Goal: Obtain resource: Obtain resource

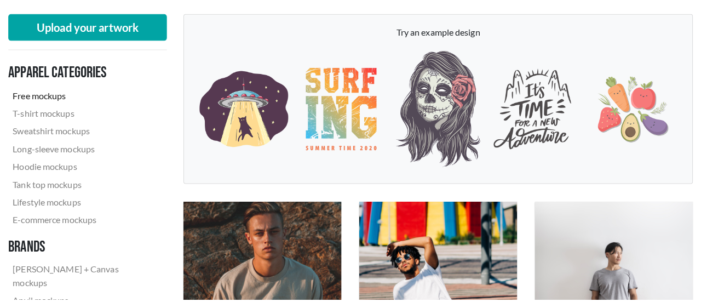
scroll to position [112, 0]
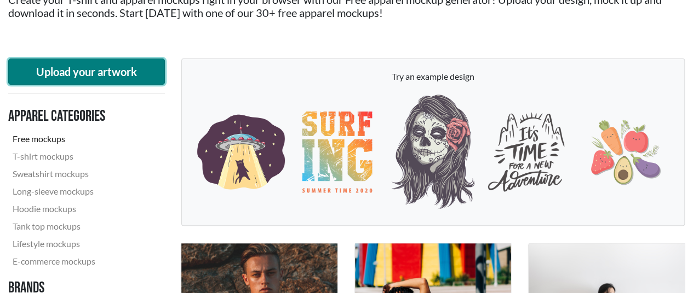
click at [109, 70] on button "Upload your artwork" at bounding box center [86, 72] width 157 height 26
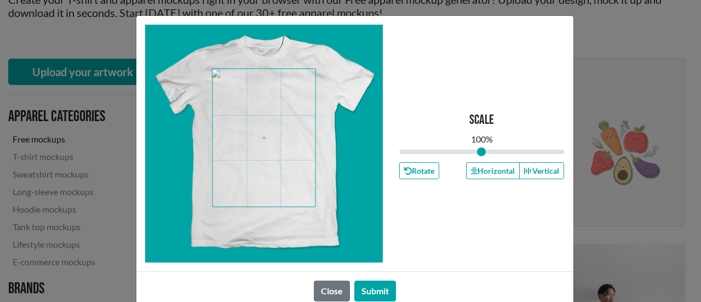
click at [260, 131] on span at bounding box center [263, 137] width 103 height 137
drag, startPoint x: 474, startPoint y: 150, endPoint x: 485, endPoint y: 152, distance: 11.1
type input "1.11"
click at [485, 152] on input "range" at bounding box center [481, 152] width 165 height 12
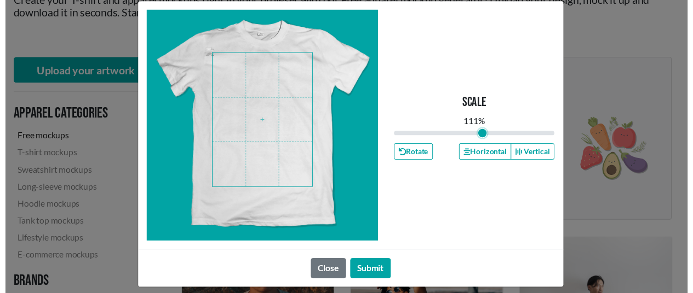
scroll to position [23, 0]
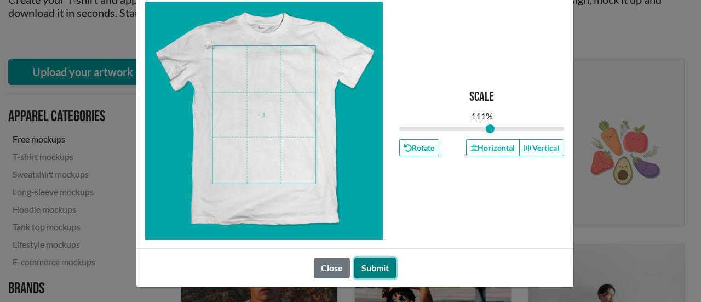
click at [370, 267] on button "Submit" at bounding box center [375, 267] width 42 height 21
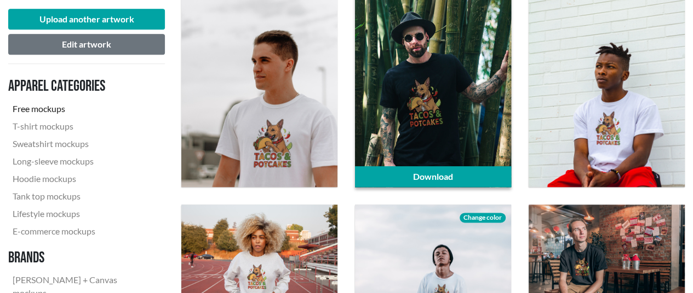
scroll to position [605, 0]
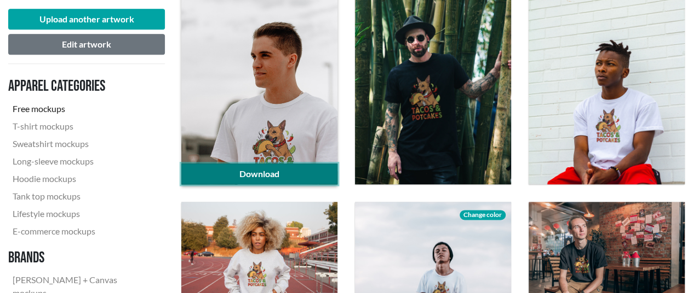
click at [291, 170] on link "Download" at bounding box center [259, 174] width 156 height 21
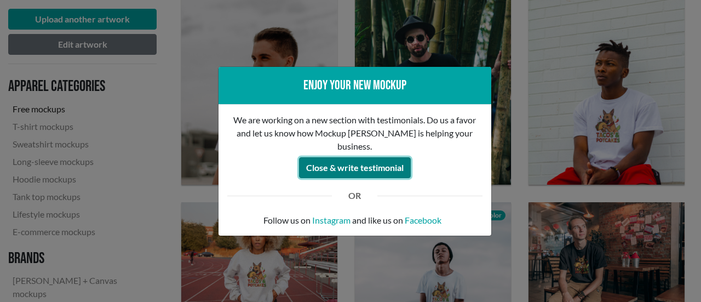
click at [368, 164] on button "Close & write testimonial" at bounding box center [355, 167] width 112 height 21
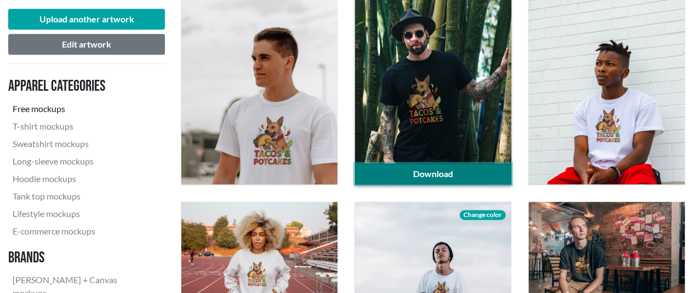
click at [391, 172] on link "Download" at bounding box center [433, 174] width 156 height 21
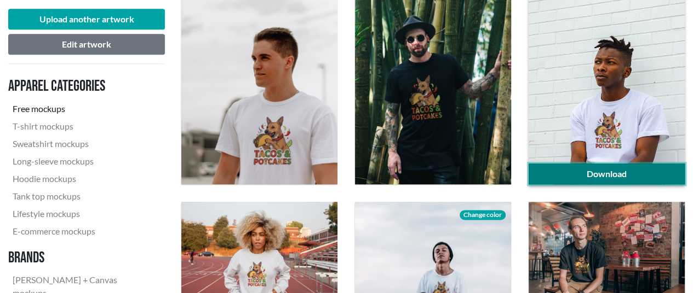
click at [570, 172] on link "Download" at bounding box center [606, 174] width 156 height 21
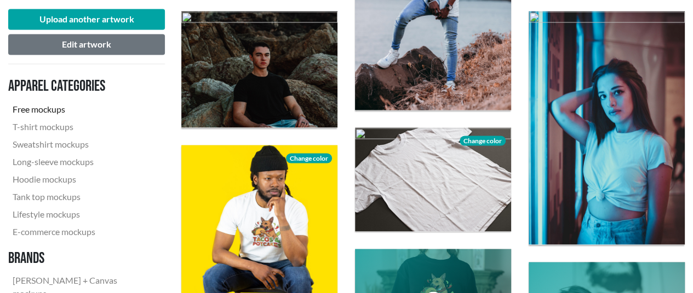
scroll to position [933, 0]
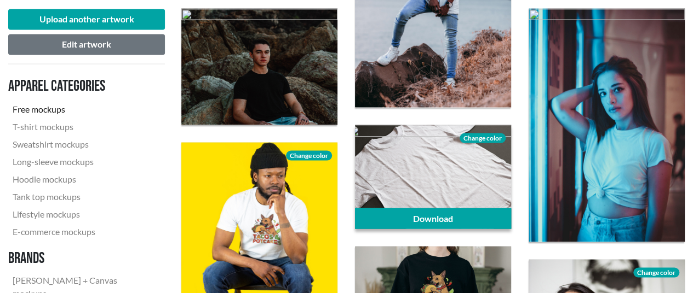
click at [475, 136] on span "Change color" at bounding box center [482, 138] width 46 height 10
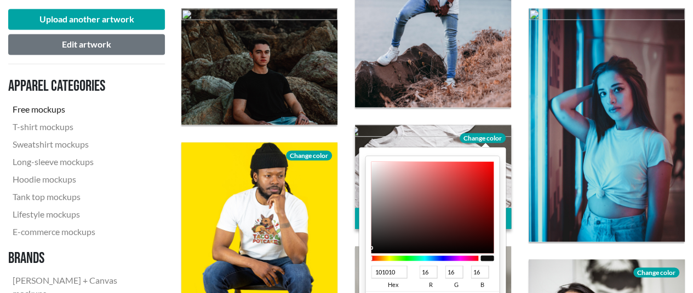
type input "101010"
type input "16"
click at [372, 247] on div at bounding box center [432, 207] width 123 height 92
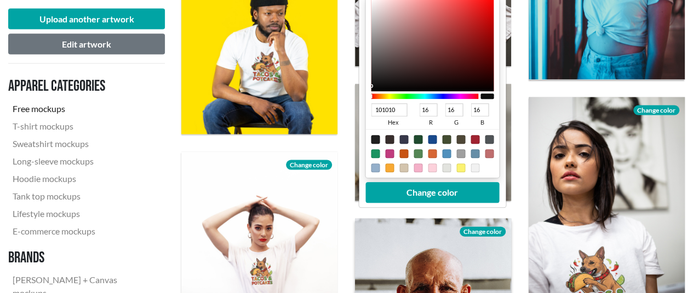
scroll to position [1098, 0]
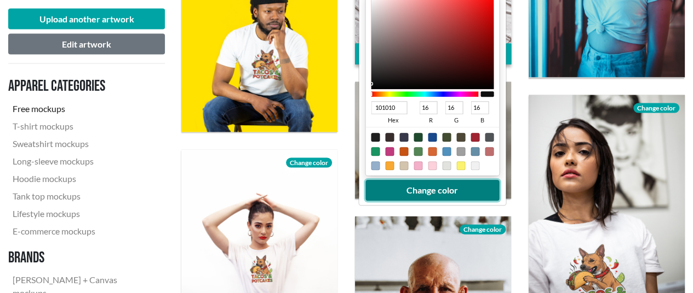
click at [423, 193] on button "Change color" at bounding box center [432, 191] width 134 height 21
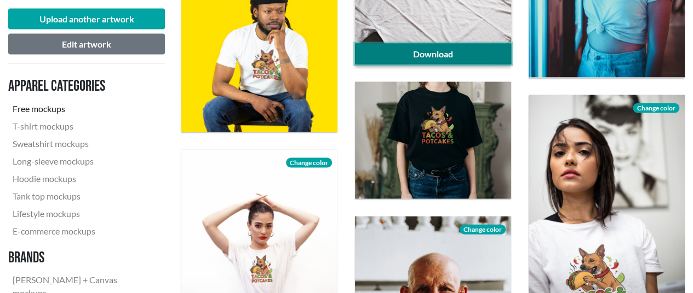
click at [449, 51] on link "Download" at bounding box center [433, 54] width 156 height 21
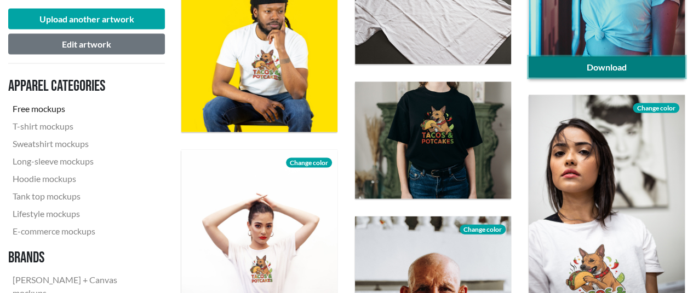
click at [624, 61] on link "Download" at bounding box center [606, 67] width 156 height 21
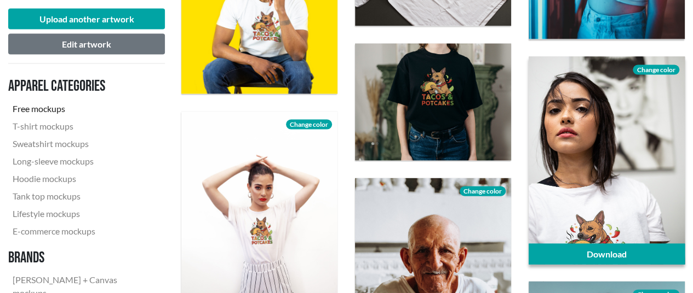
scroll to position [1152, 0]
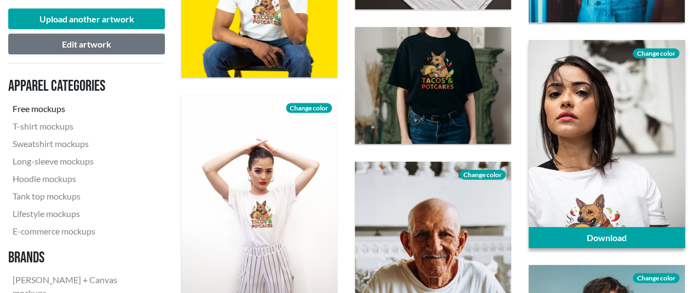
click at [658, 53] on span "Change color" at bounding box center [655, 54] width 46 height 10
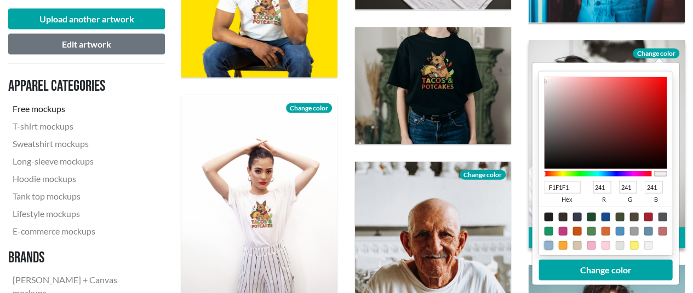
click at [546, 244] on div at bounding box center [548, 245] width 9 height 9
type input "94AFCA"
type input "148"
type input "175"
type input "202"
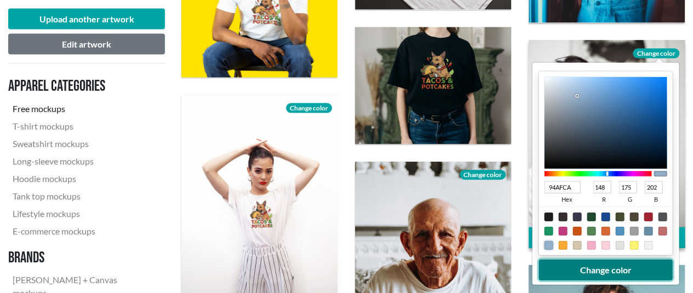
click at [571, 270] on button "Change color" at bounding box center [606, 270] width 134 height 21
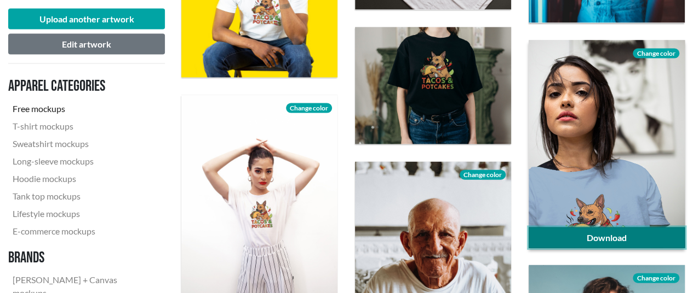
click at [621, 232] on link "Download" at bounding box center [606, 238] width 156 height 21
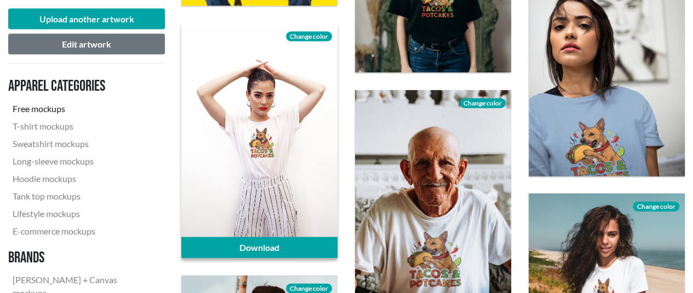
scroll to position [1207, 0]
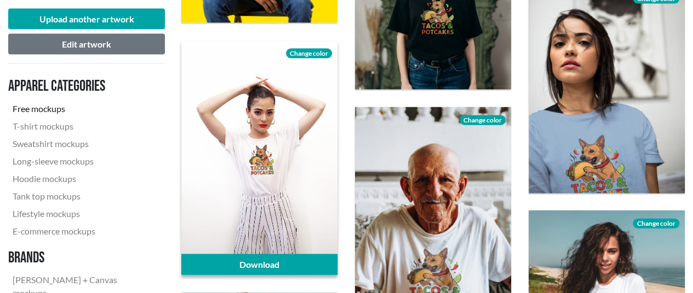
click at [319, 50] on span "Change color" at bounding box center [309, 54] width 46 height 10
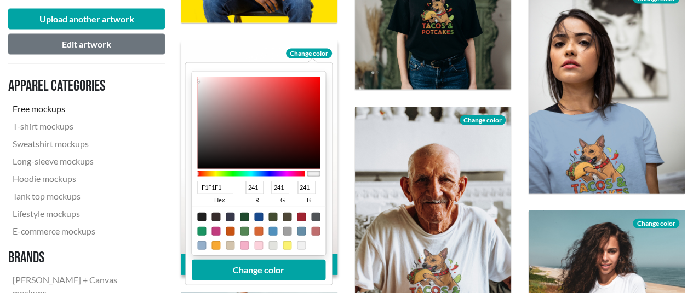
type input "F54A4A"
type input "245"
type input "74"
click at [282, 80] on div at bounding box center [258, 123] width 123 height 92
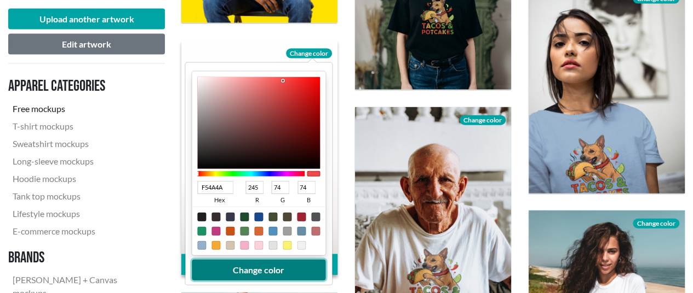
click at [273, 266] on button "Change color" at bounding box center [259, 270] width 134 height 21
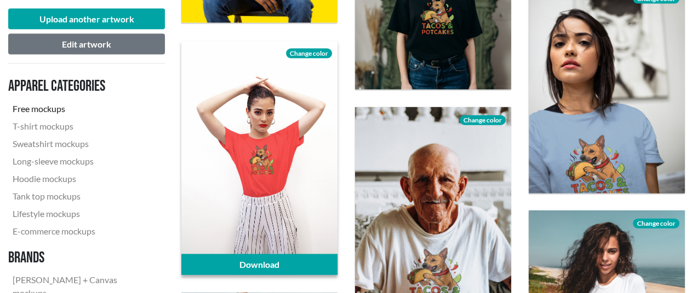
click at [305, 51] on span "Change color" at bounding box center [309, 54] width 46 height 10
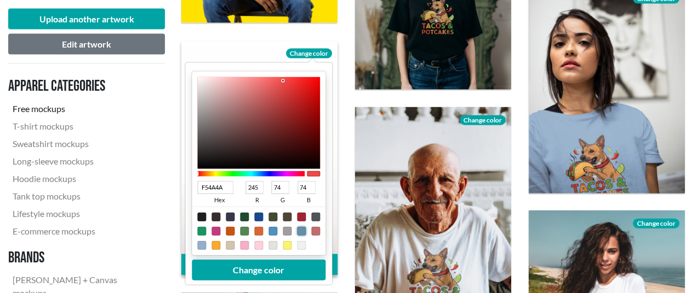
click at [300, 230] on div at bounding box center [301, 231] width 9 height 9
type input "668EA7"
type input "102"
type input "142"
type input "167"
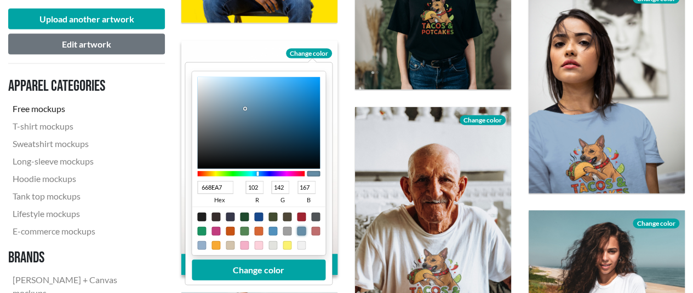
type input "A0D6F8"
type input "160"
type input "214"
type input "248"
click at [240, 79] on div at bounding box center [258, 123] width 123 height 92
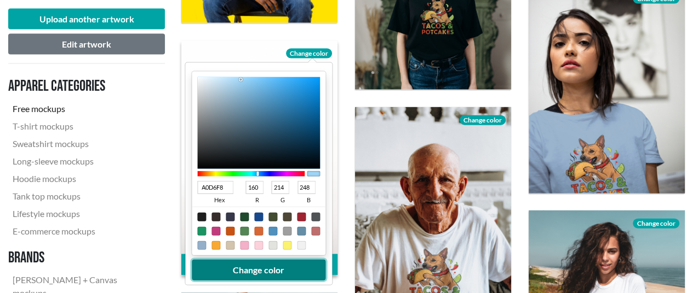
click at [297, 272] on button "Change color" at bounding box center [259, 270] width 134 height 21
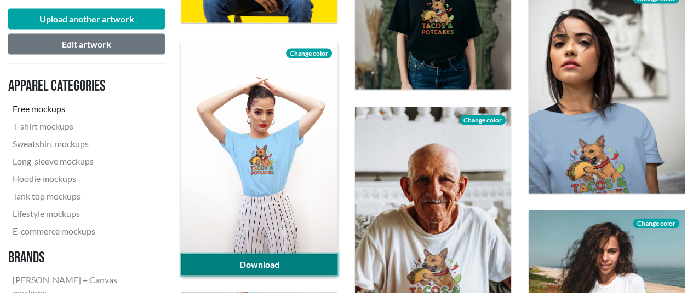
click at [290, 260] on link "Download" at bounding box center [259, 265] width 156 height 21
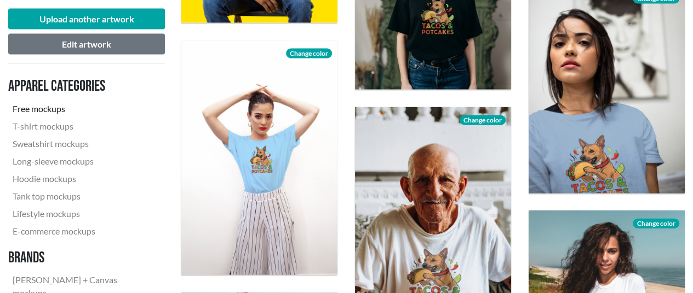
click at [163, 216] on nav "Apparel categories Free mockups T-shirt mockups Sweatshirt mockups Long-sleeve …" at bounding box center [86, 216] width 157 height 286
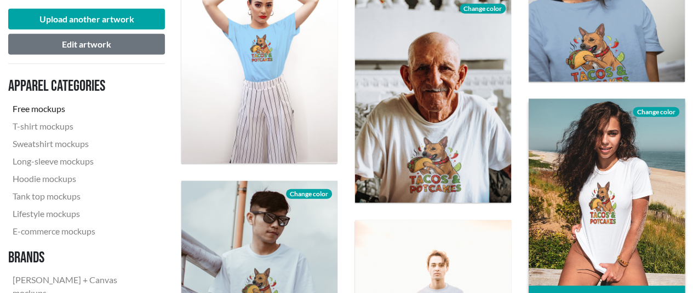
scroll to position [1317, 0]
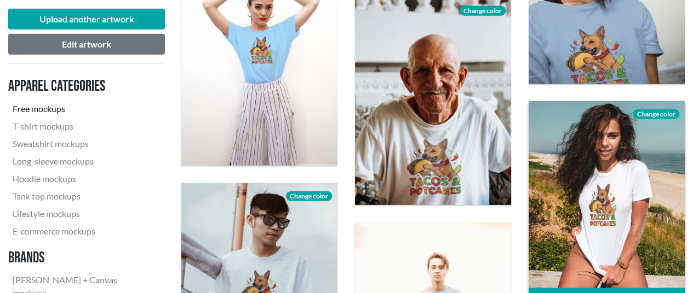
click at [664, 112] on span "Change color" at bounding box center [655, 114] width 46 height 10
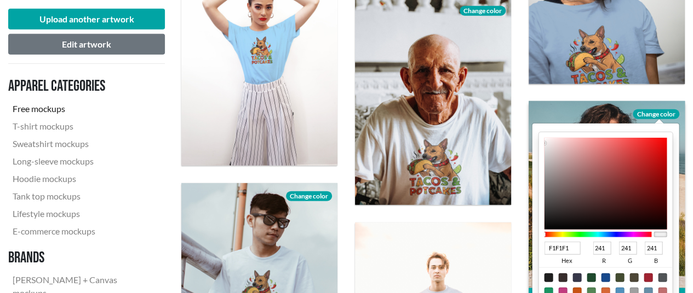
click at [629, 234] on div at bounding box center [597, 234] width 107 height 5
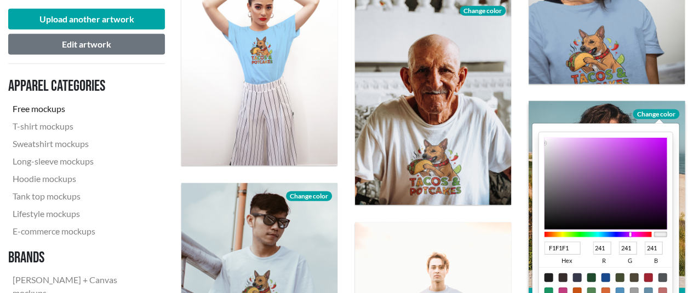
type input "D348FA"
type input "211"
type input "72"
type input "250"
click at [631, 140] on div at bounding box center [605, 184] width 123 height 92
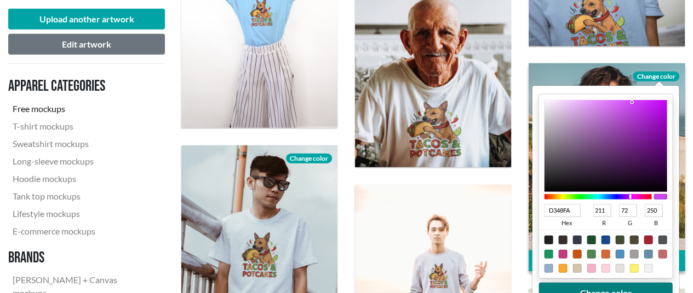
scroll to position [1371, 0]
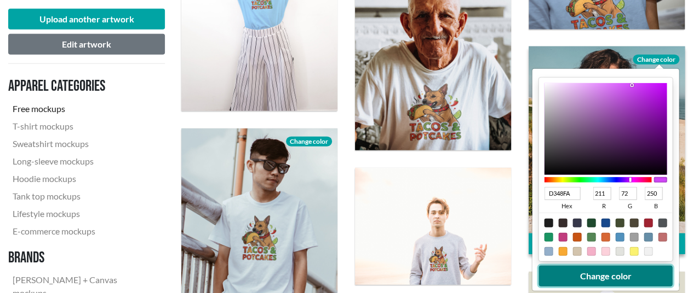
click at [585, 280] on button "Change color" at bounding box center [606, 276] width 134 height 21
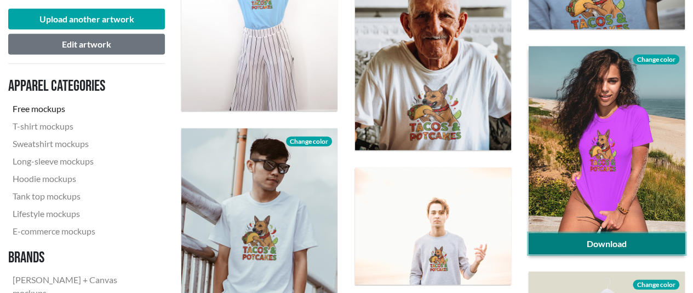
click at [593, 246] on link "Download" at bounding box center [606, 244] width 156 height 21
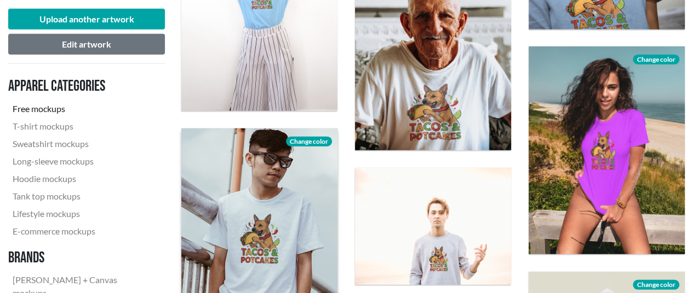
click at [301, 138] on span "Change color" at bounding box center [309, 142] width 46 height 10
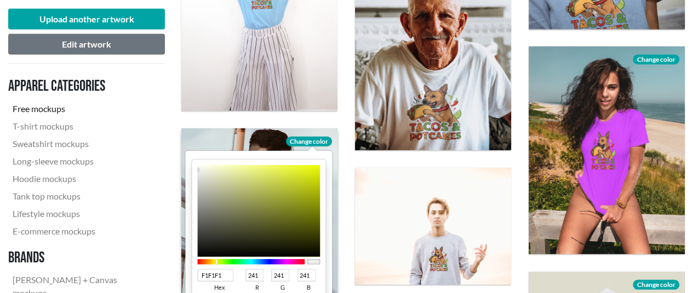
click at [216, 262] on div at bounding box center [250, 261] width 107 height 5
type input "F0F5A0"
type input "240"
type input "245"
type input "160"
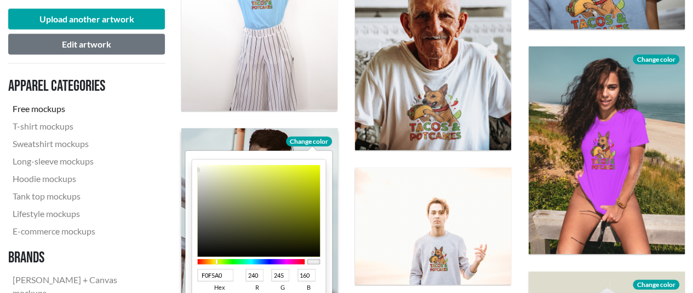
click at [239, 168] on div at bounding box center [258, 211] width 123 height 92
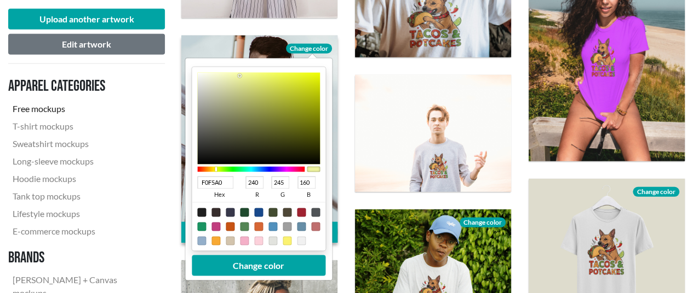
scroll to position [1481, 0]
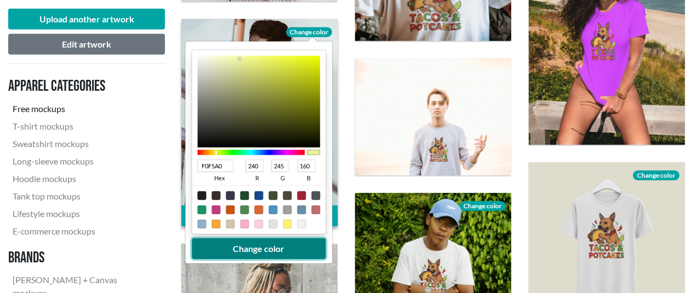
click at [265, 247] on button "Change color" at bounding box center [259, 249] width 134 height 21
